Goal: Task Accomplishment & Management: Complete application form

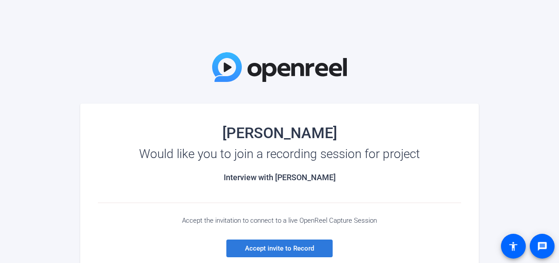
click at [272, 245] on span "Accept invite to Record" at bounding box center [279, 249] width 69 height 8
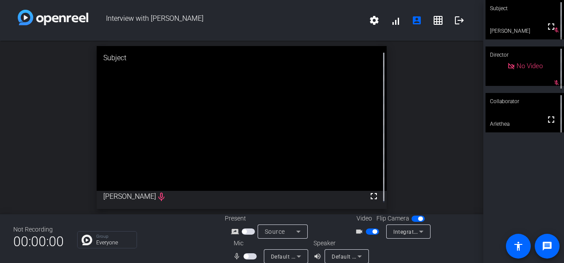
click at [372, 230] on span "button" at bounding box center [374, 232] width 4 height 4
click at [371, 230] on span "button" at bounding box center [372, 232] width 13 height 6
click at [245, 256] on span "button" at bounding box center [246, 256] width 4 height 4
click at [418, 217] on span "button" at bounding box center [420, 219] width 4 height 4
click at [372, 231] on span "button" at bounding box center [374, 232] width 4 height 4
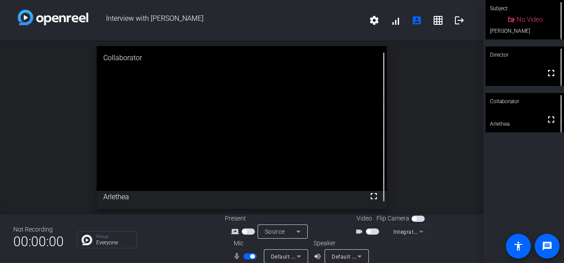
click at [372, 231] on span "button" at bounding box center [372, 232] width 13 height 6
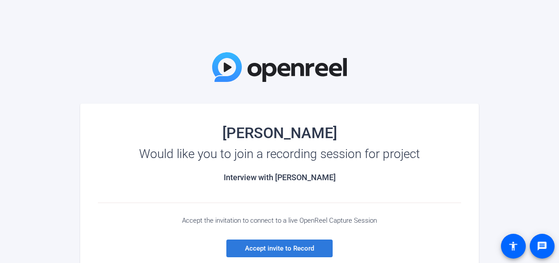
click at [291, 249] on span "Accept invite to Record" at bounding box center [279, 249] width 69 height 8
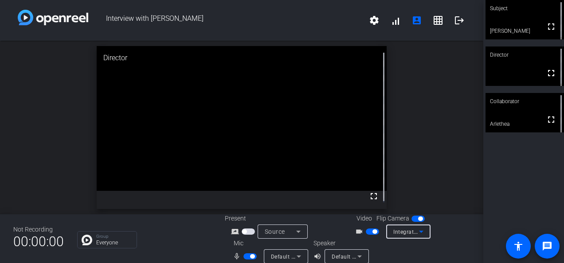
click at [416, 230] on icon at bounding box center [421, 231] width 11 height 11
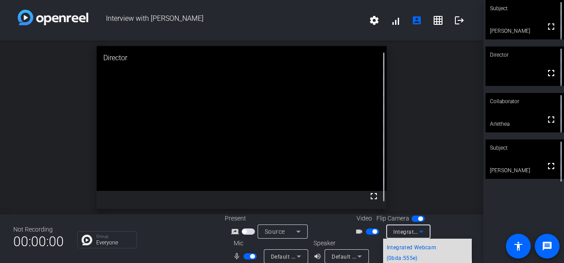
click at [402, 246] on span "Integrated Webcam (0bda:555e)" at bounding box center [427, 252] width 82 height 21
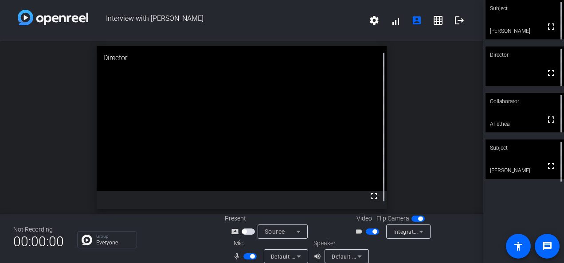
click at [366, 231] on span "button" at bounding box center [372, 232] width 13 height 6
click at [366, 231] on span "button" at bounding box center [368, 232] width 4 height 4
click at [418, 218] on span "button" at bounding box center [420, 219] width 4 height 4
click at [418, 218] on span "button" at bounding box center [417, 219] width 13 height 6
click at [419, 231] on icon at bounding box center [421, 232] width 4 height 2
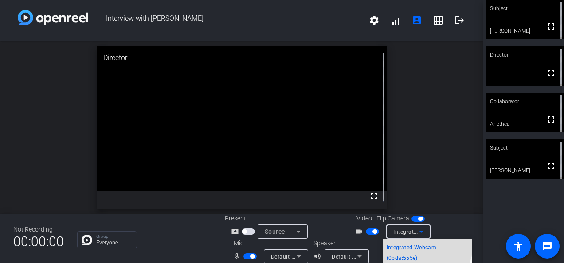
click at [415, 245] on span "Integrated Webcam (0bda:555e)" at bounding box center [427, 252] width 82 height 21
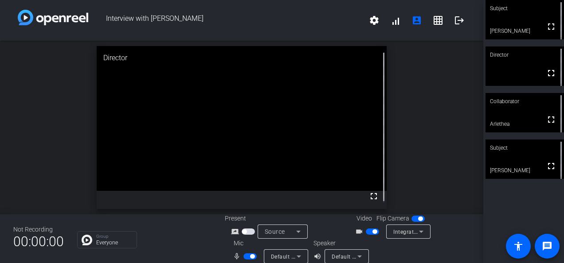
click at [418, 218] on span "button" at bounding box center [420, 219] width 4 height 4
click at [416, 227] on icon at bounding box center [421, 231] width 11 height 11
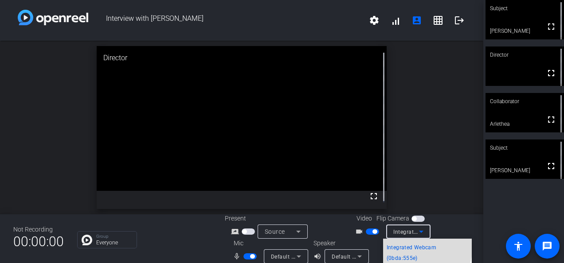
click at [418, 247] on span "Integrated Webcam (0bda:555e)" at bounding box center [427, 252] width 82 height 21
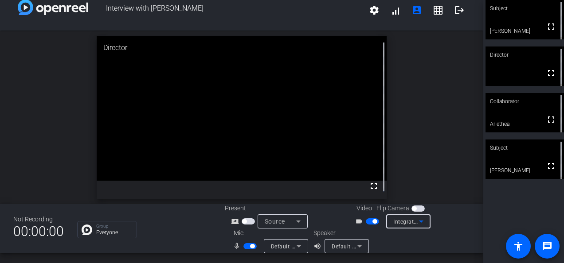
scroll to position [10, 0]
click at [294, 220] on icon at bounding box center [298, 222] width 11 height 11
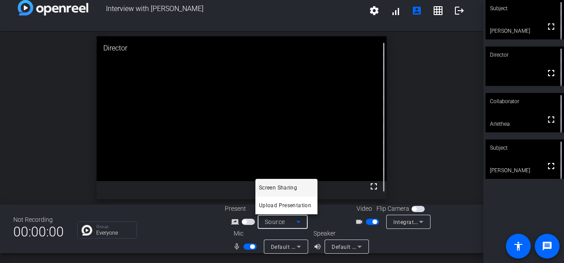
click at [170, 225] on div at bounding box center [282, 131] width 564 height 263
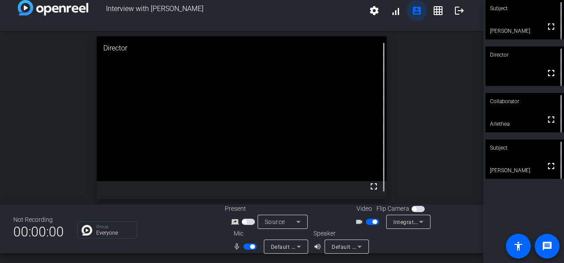
click at [411, 8] on mat-icon "account_box" at bounding box center [416, 10] width 11 height 11
click at [371, 10] on mat-icon "settings" at bounding box center [374, 10] width 11 height 11
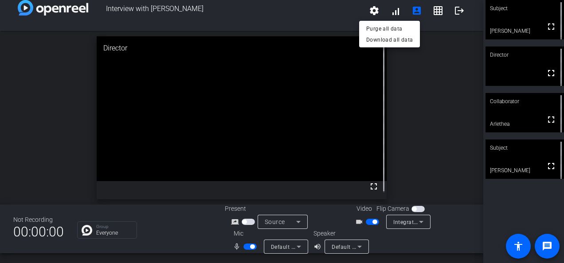
click at [445, 97] on div at bounding box center [282, 131] width 564 height 263
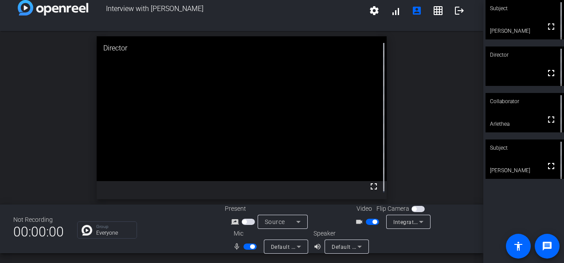
click at [372, 221] on span "button" at bounding box center [374, 222] width 4 height 4
click at [454, 12] on mat-icon "logout" at bounding box center [459, 10] width 11 height 11
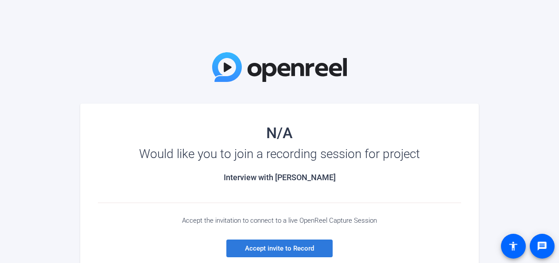
click at [280, 250] on span "Accept invite to Record" at bounding box center [279, 249] width 69 height 8
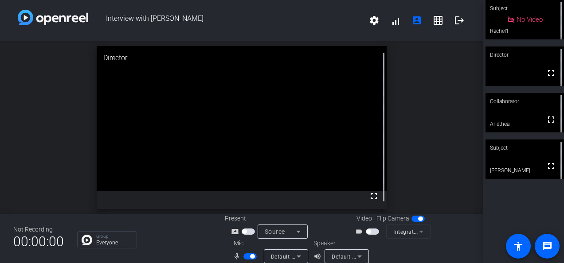
click at [366, 230] on span "button" at bounding box center [368, 232] width 4 height 4
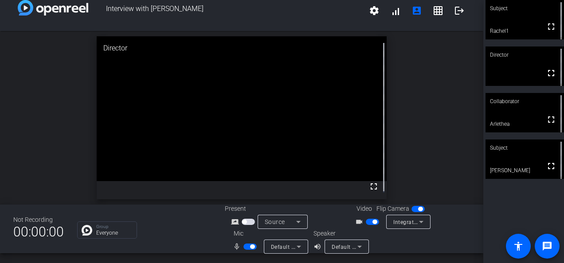
scroll to position [9, 0]
click at [416, 221] on icon at bounding box center [421, 222] width 11 height 11
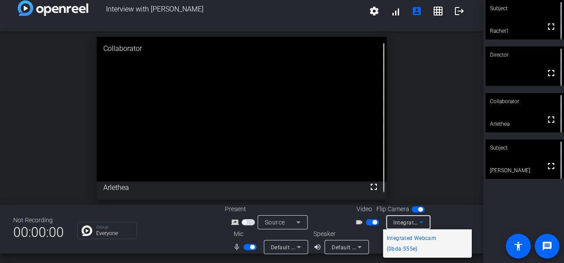
click at [416, 221] on div at bounding box center [282, 131] width 564 height 263
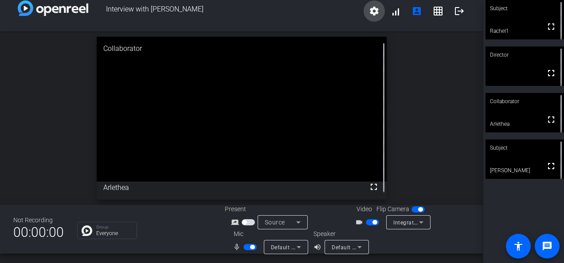
click at [374, 11] on mat-icon "settings" at bounding box center [374, 11] width 11 height 11
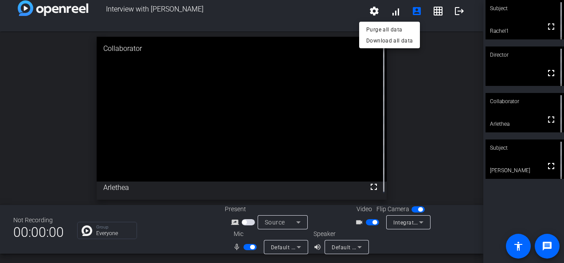
click at [388, 12] on div at bounding box center [282, 131] width 564 height 263
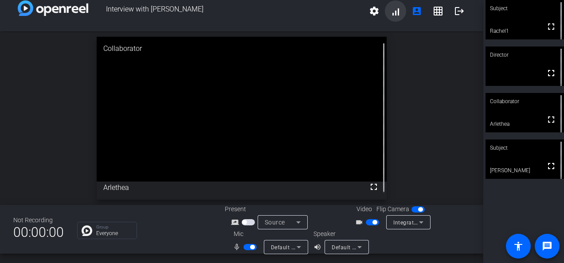
click at [388, 12] on span at bounding box center [395, 10] width 21 height 21
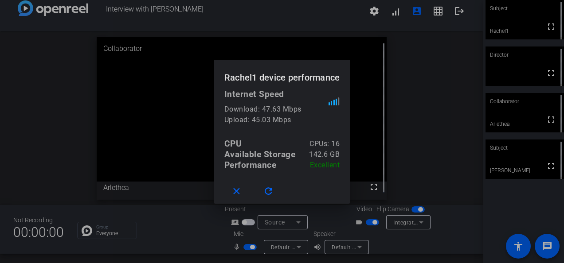
click at [411, 14] on div at bounding box center [282, 131] width 564 height 263
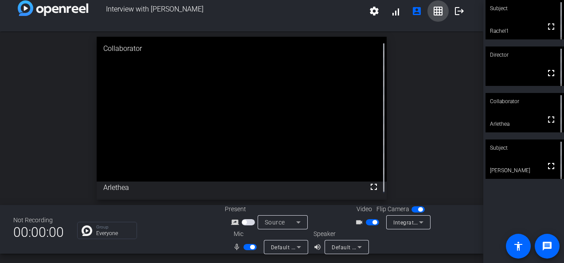
click at [432, 13] on mat-icon "grid_on" at bounding box center [437, 11] width 11 height 11
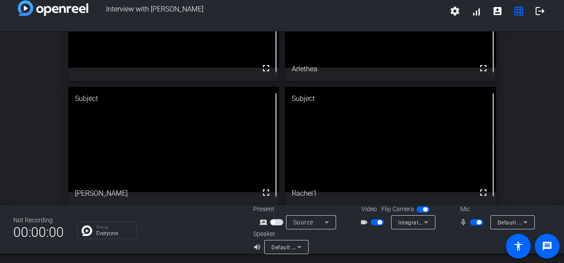
scroll to position [0, 0]
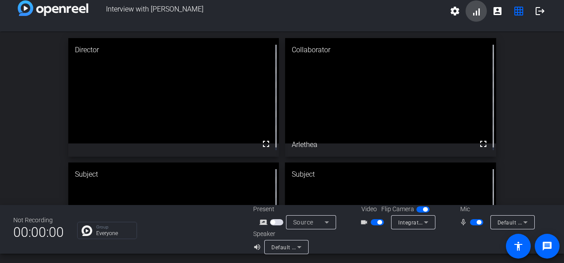
click at [475, 11] on span at bounding box center [475, 10] width 21 height 21
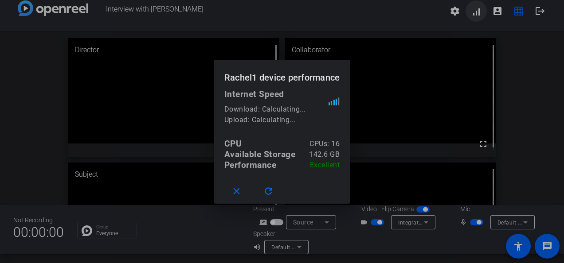
click at [475, 11] on div at bounding box center [282, 131] width 564 height 263
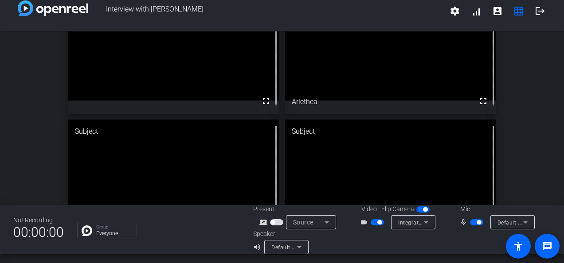
scroll to position [43, 0]
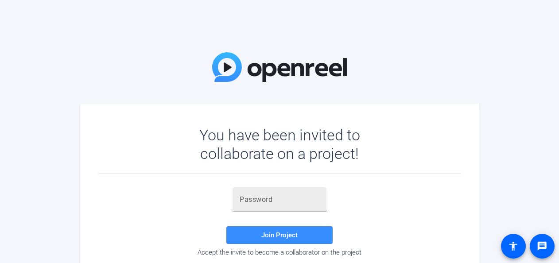
click at [268, 200] on input "text" at bounding box center [280, 200] width 80 height 11
paste input "8y[%^="
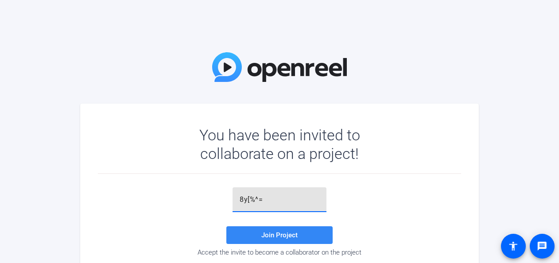
type input "8y[%^="
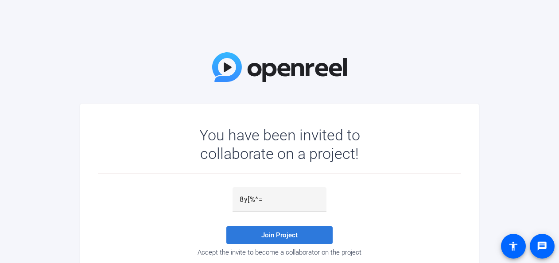
click at [276, 237] on span "Join Project" at bounding box center [279, 235] width 36 height 8
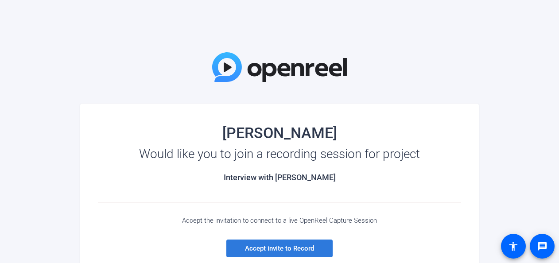
click at [284, 245] on span "Accept invite to Record" at bounding box center [279, 249] width 69 height 8
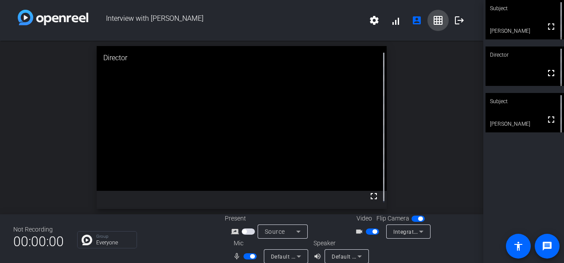
click at [429, 12] on span at bounding box center [437, 20] width 21 height 21
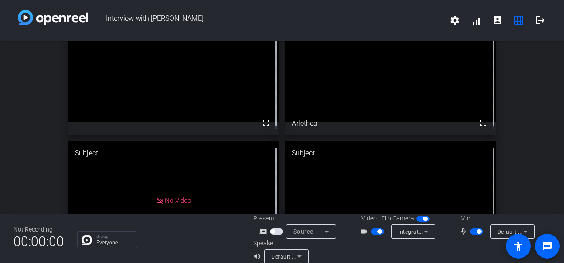
scroll to position [31, 0]
click at [377, 230] on span "button" at bounding box center [379, 232] width 4 height 4
click at [476, 232] on span "button" at bounding box center [478, 232] width 4 height 4
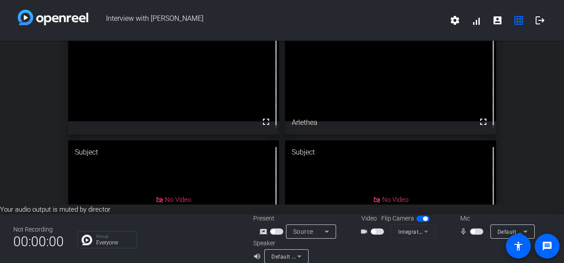
click at [476, 232] on span "button" at bounding box center [476, 232] width 13 height 6
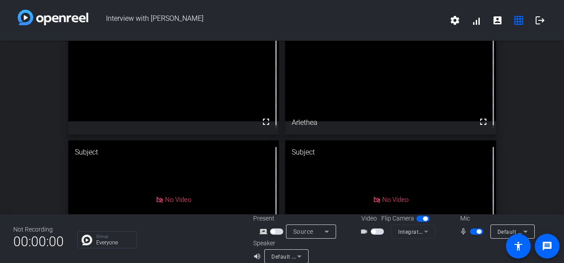
click at [476, 232] on span "button" at bounding box center [478, 232] width 4 height 4
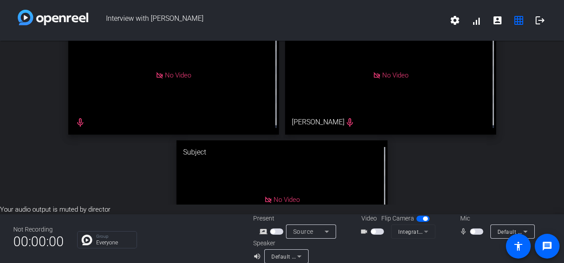
scroll to position [0, 0]
